Goal: Task Accomplishment & Management: Use online tool/utility

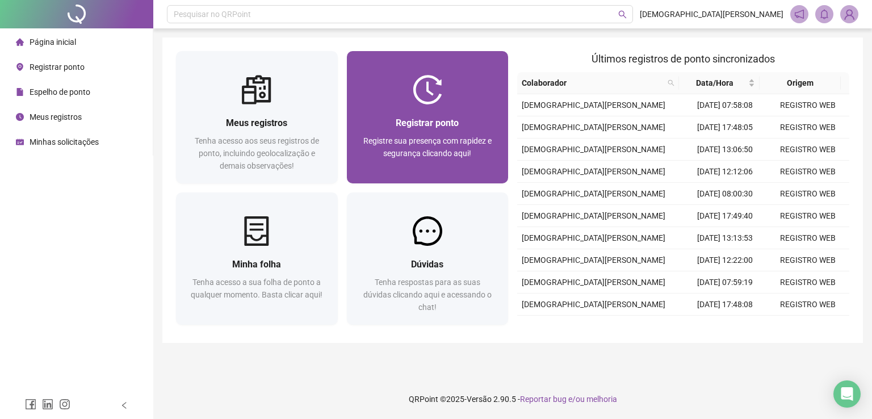
click at [427, 98] on img at bounding box center [428, 90] width 30 height 30
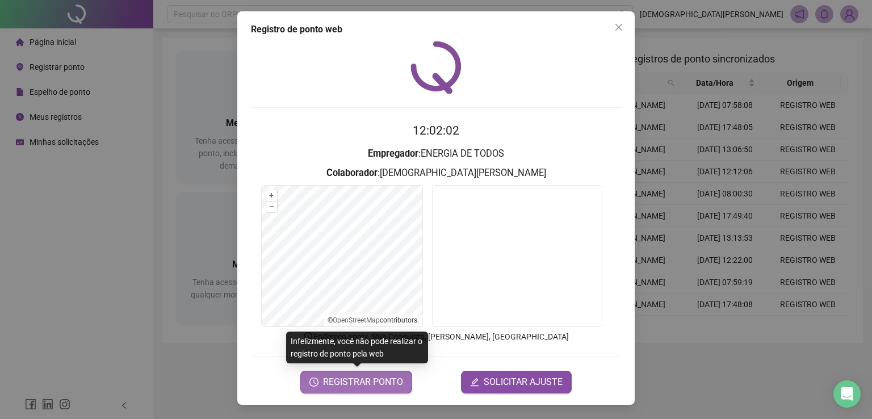
click at [345, 381] on span "REGISTRAR PONTO" at bounding box center [363, 382] width 80 height 14
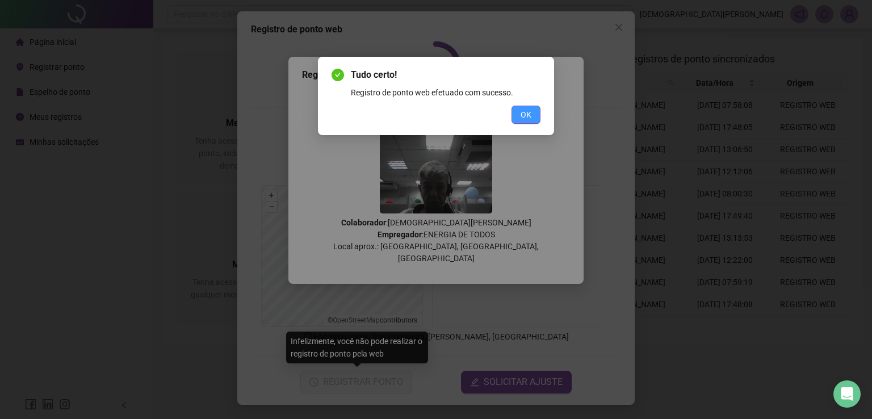
click at [519, 114] on button "OK" at bounding box center [525, 115] width 29 height 18
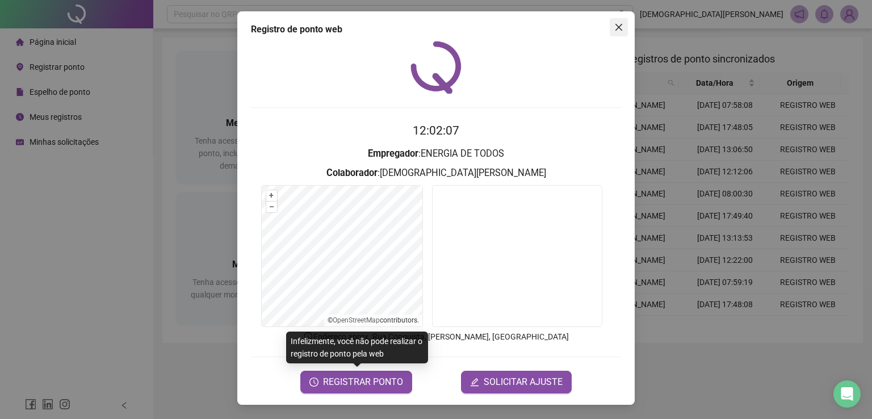
click at [613, 27] on span "Close" at bounding box center [619, 27] width 18 height 9
